Goal: Book appointment/travel/reservation

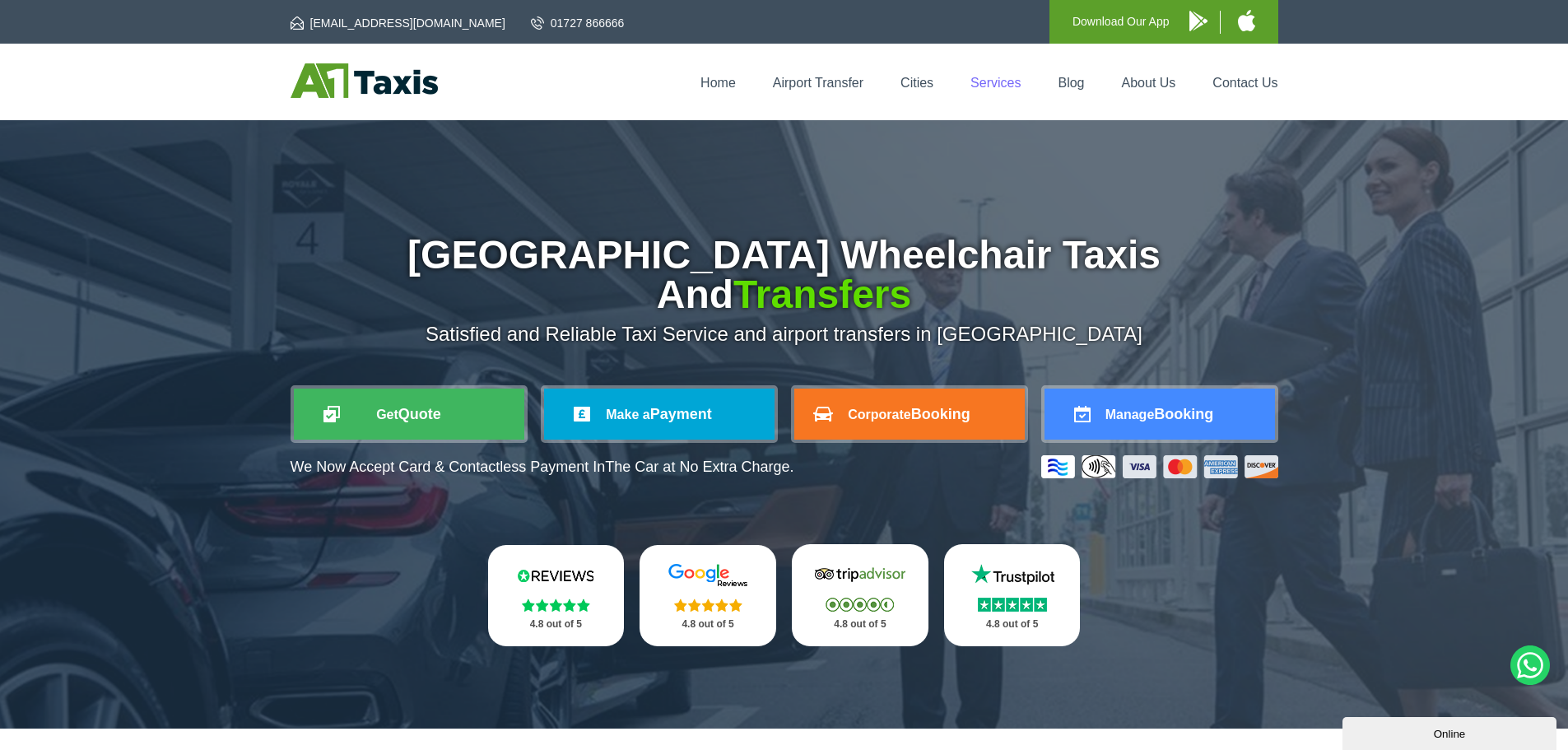
click at [998, 84] on link "Services" at bounding box center [996, 83] width 50 height 14
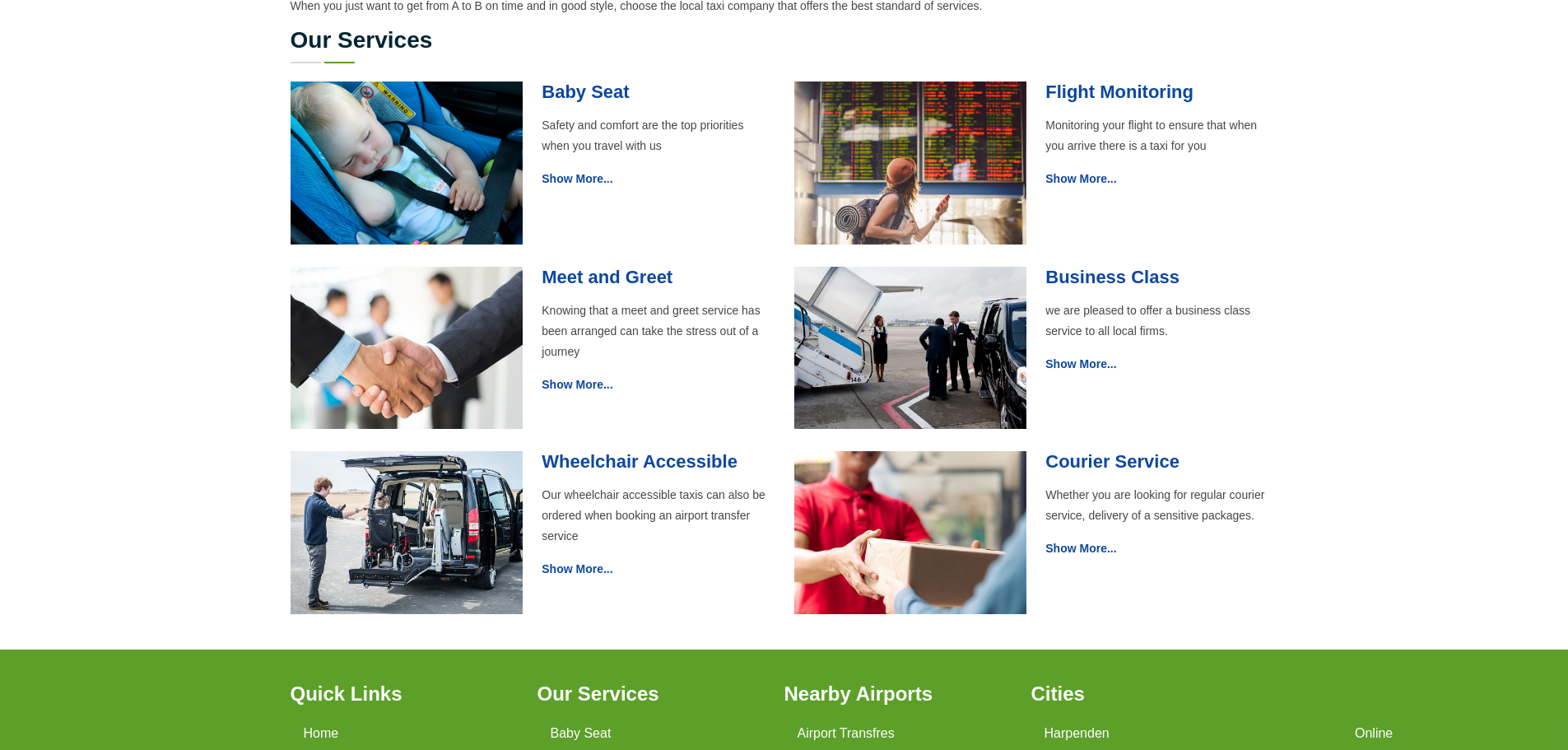
scroll to position [576, 0]
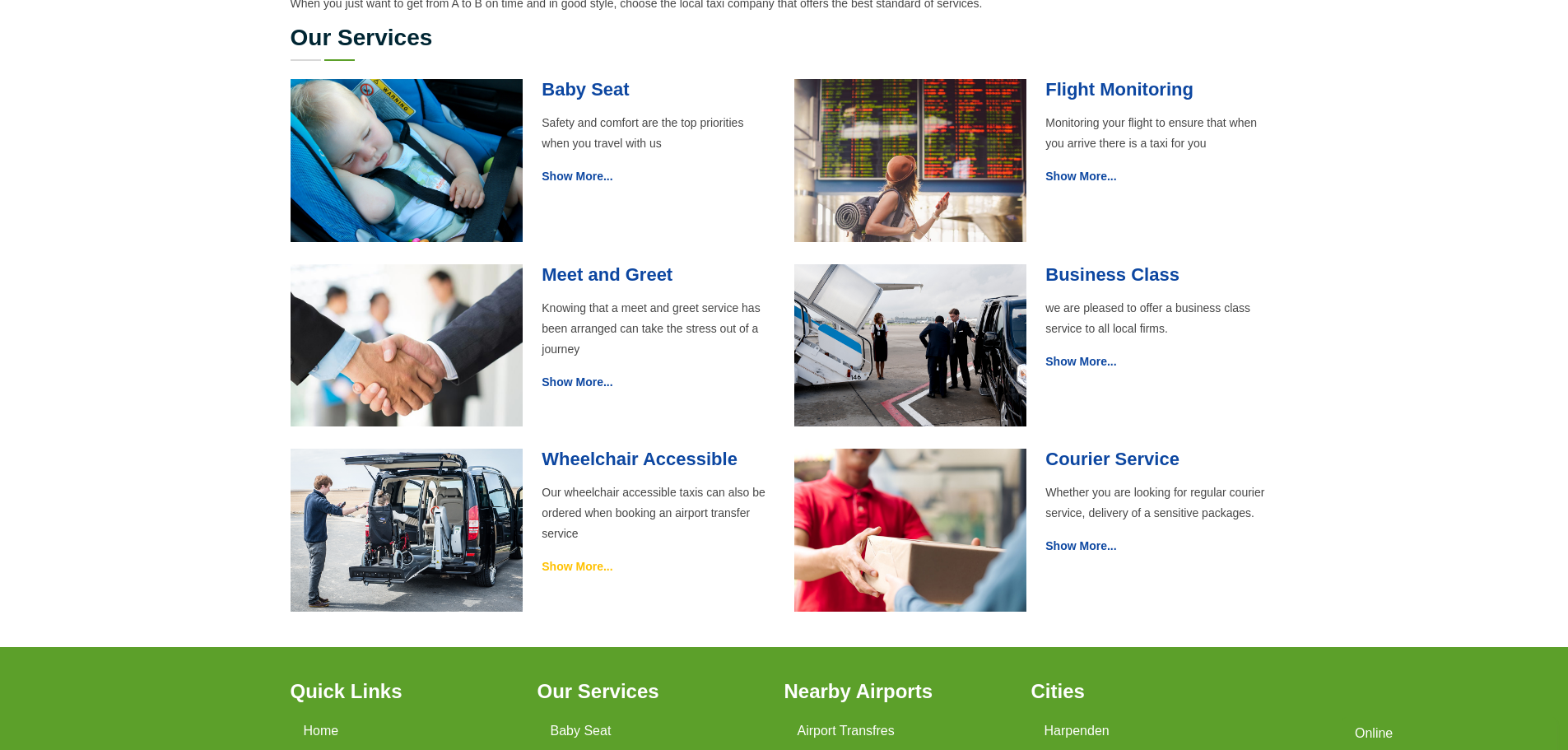
click at [582, 568] on link "Show More..." at bounding box center [577, 566] width 71 height 13
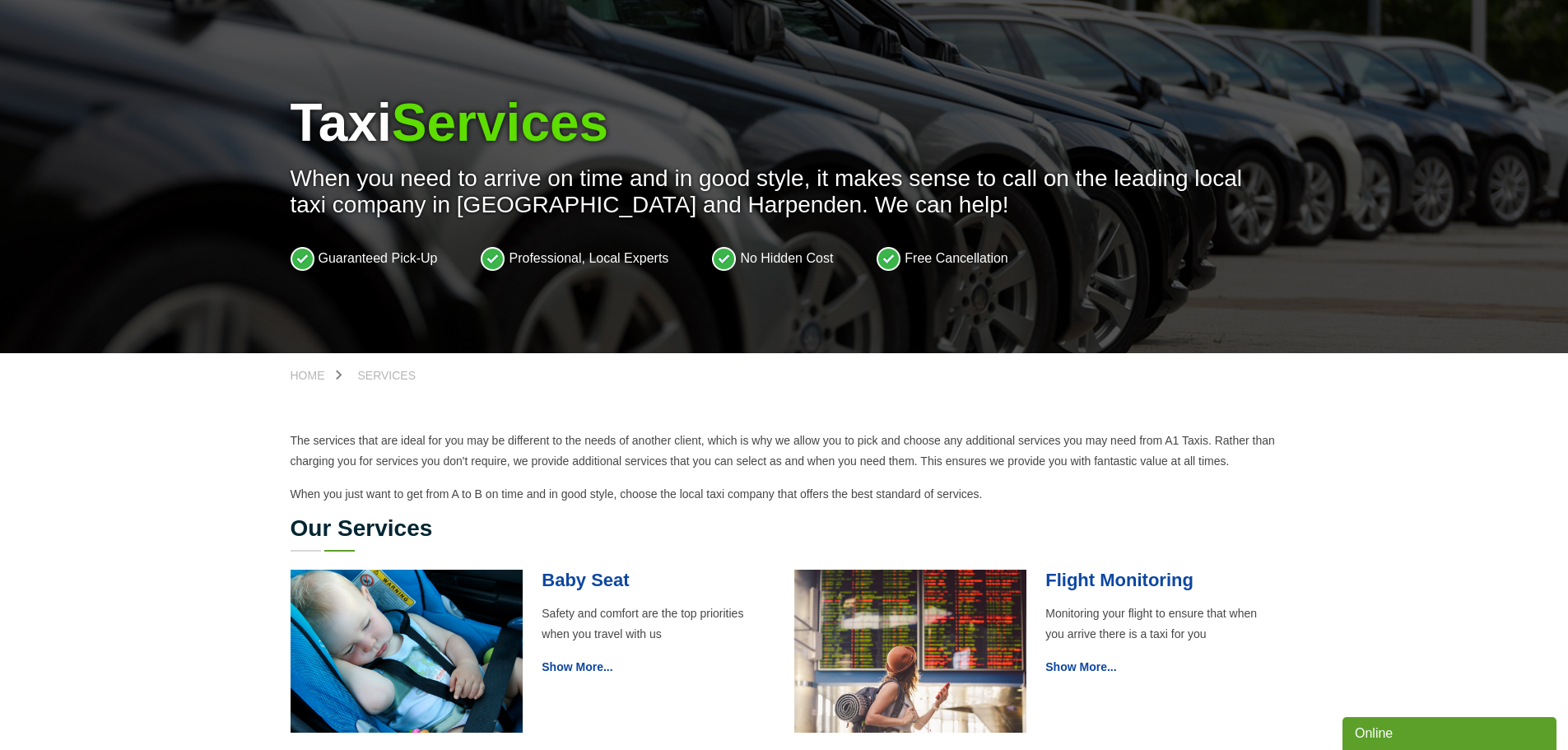
scroll to position [83, 0]
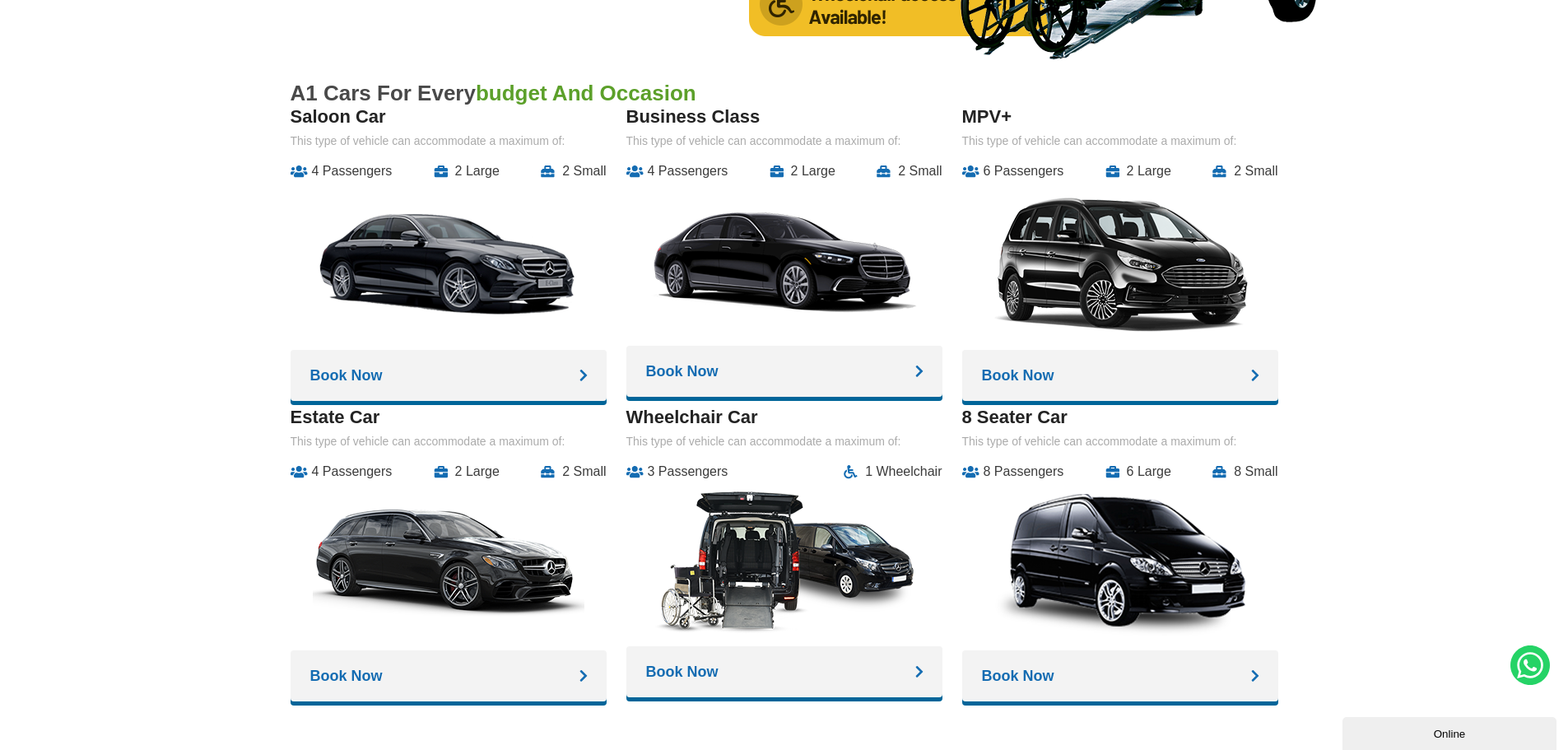
scroll to position [2221, 0]
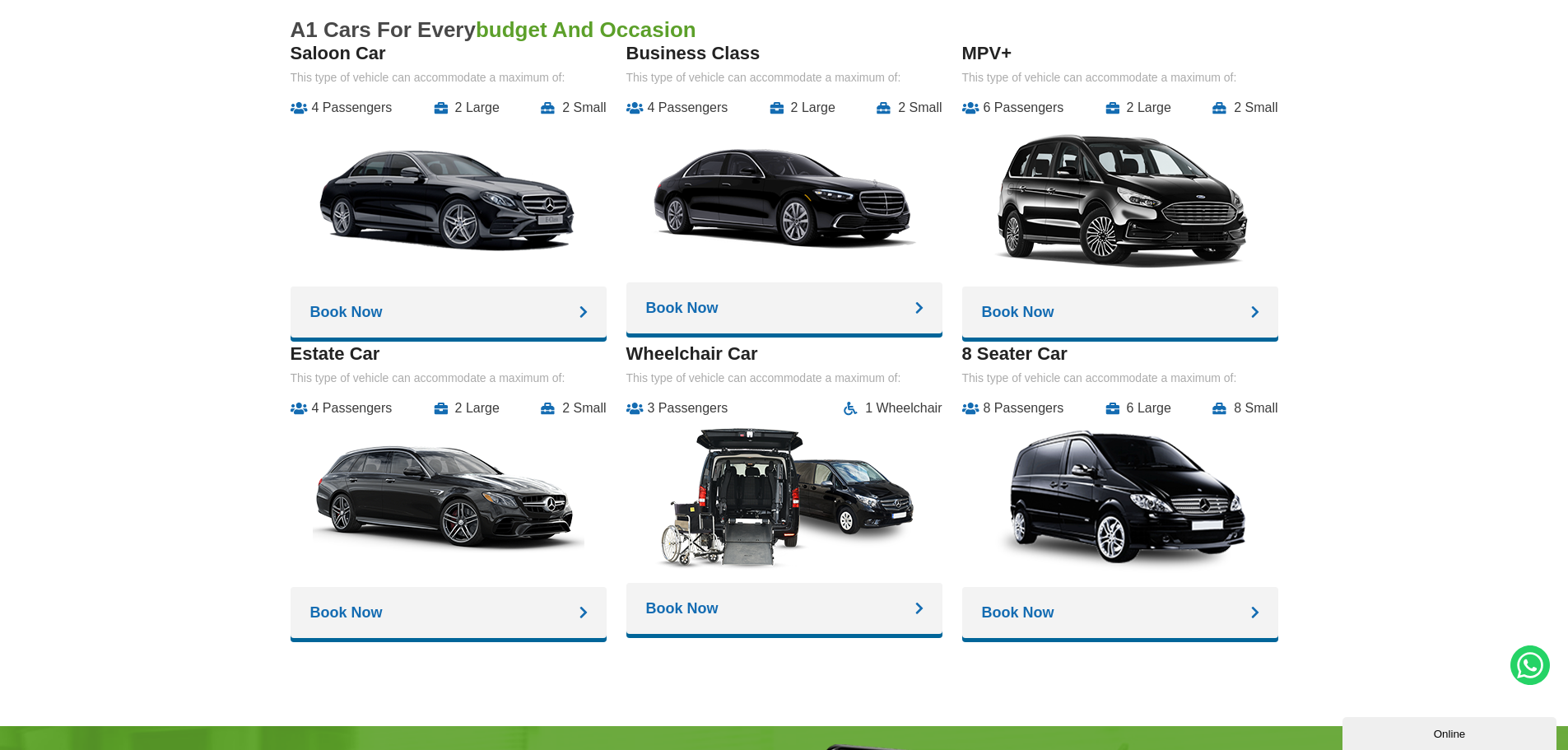
click at [917, 583] on link "Book Now" at bounding box center [784, 608] width 316 height 51
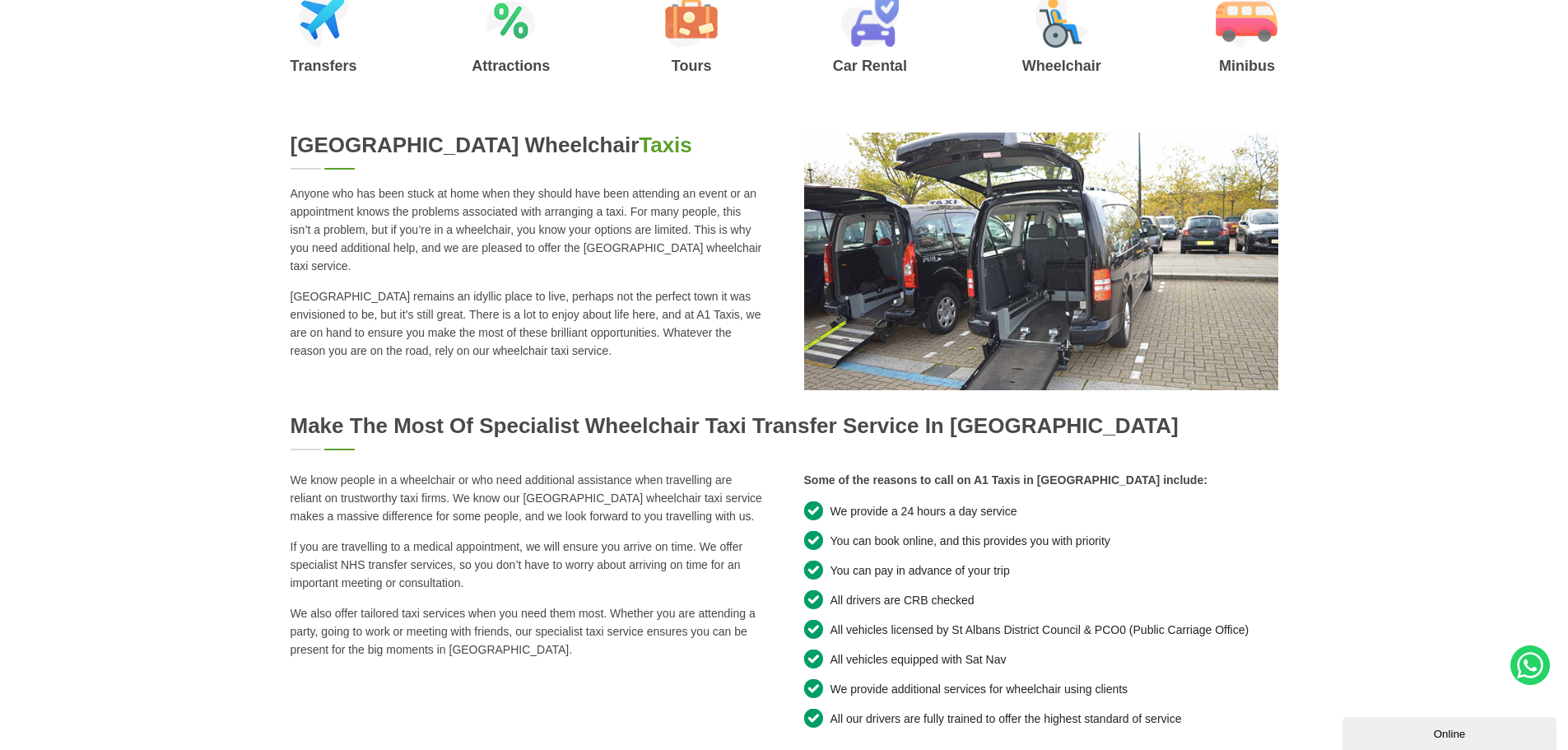
scroll to position [843, 0]
